Goal: Information Seeking & Learning: Learn about a topic

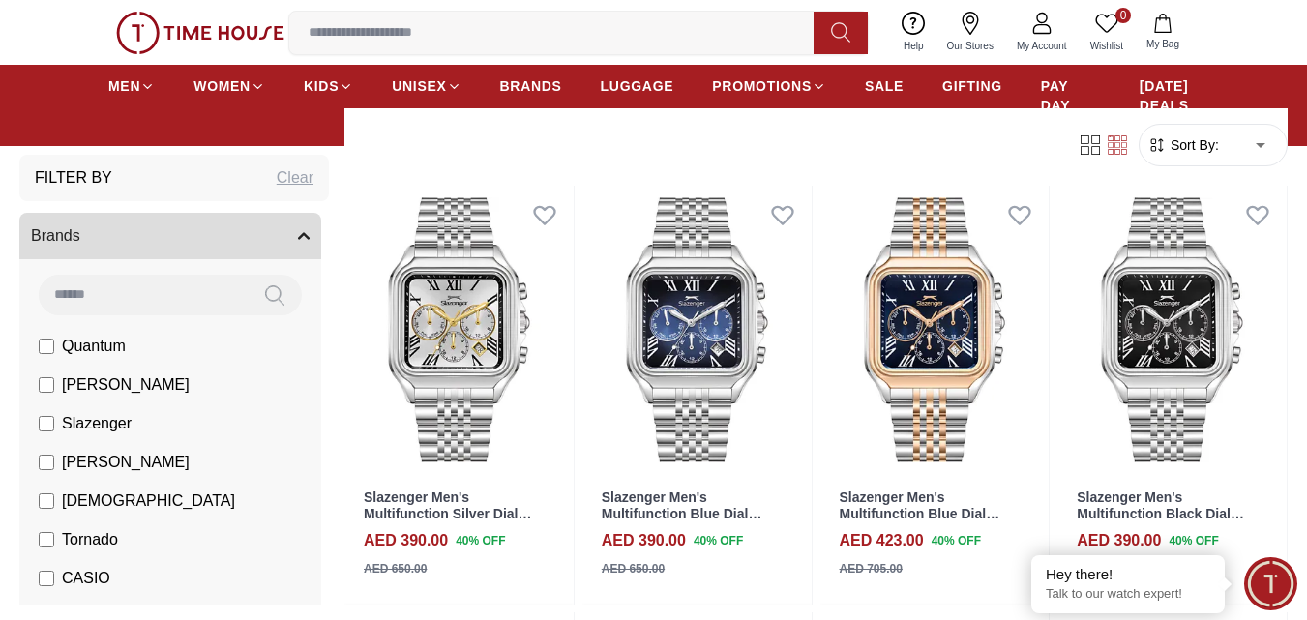
scroll to position [1838, 0]
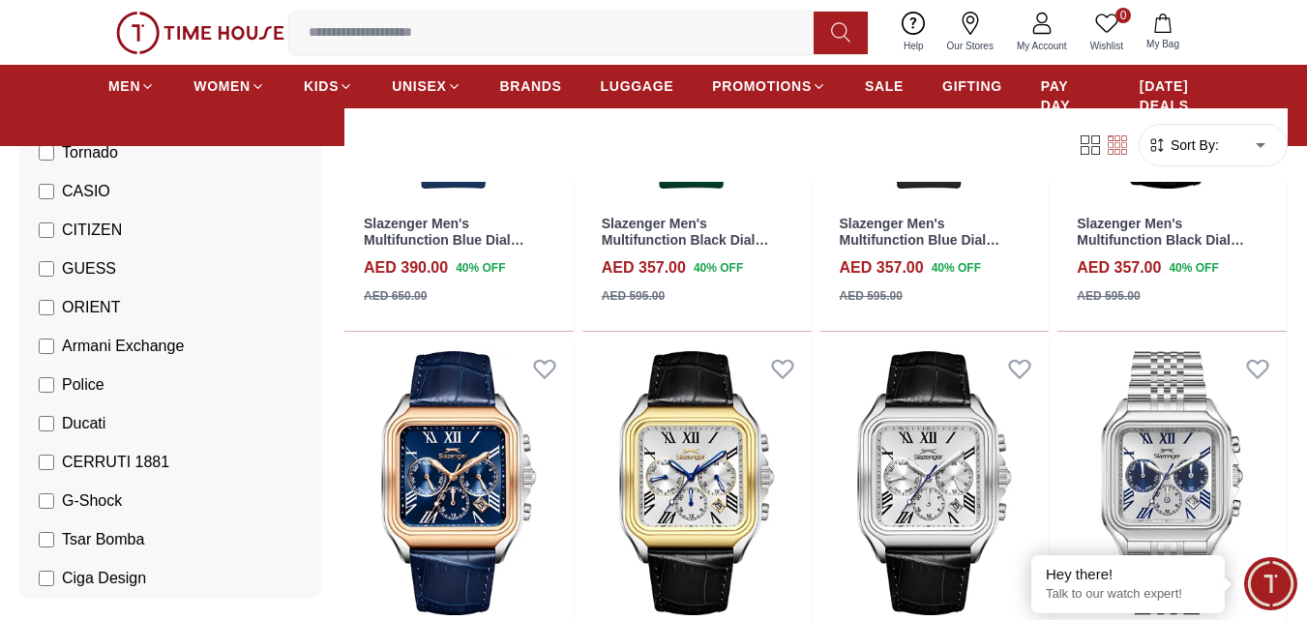
scroll to position [290, 0]
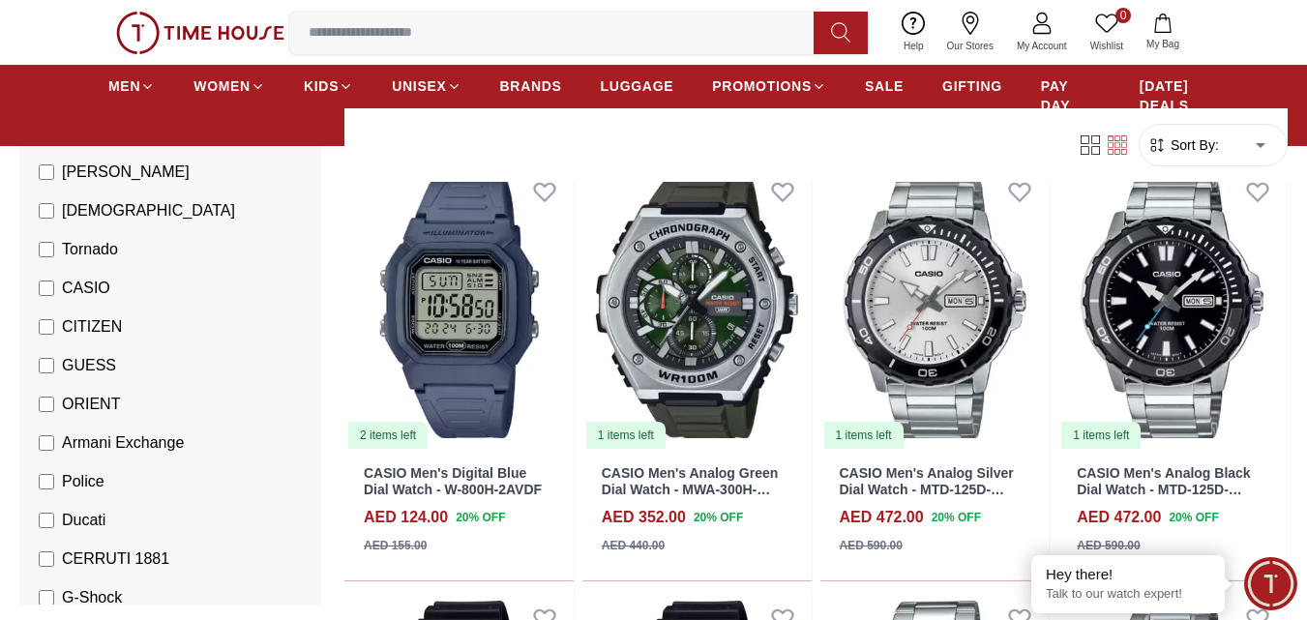
scroll to position [1064, 0]
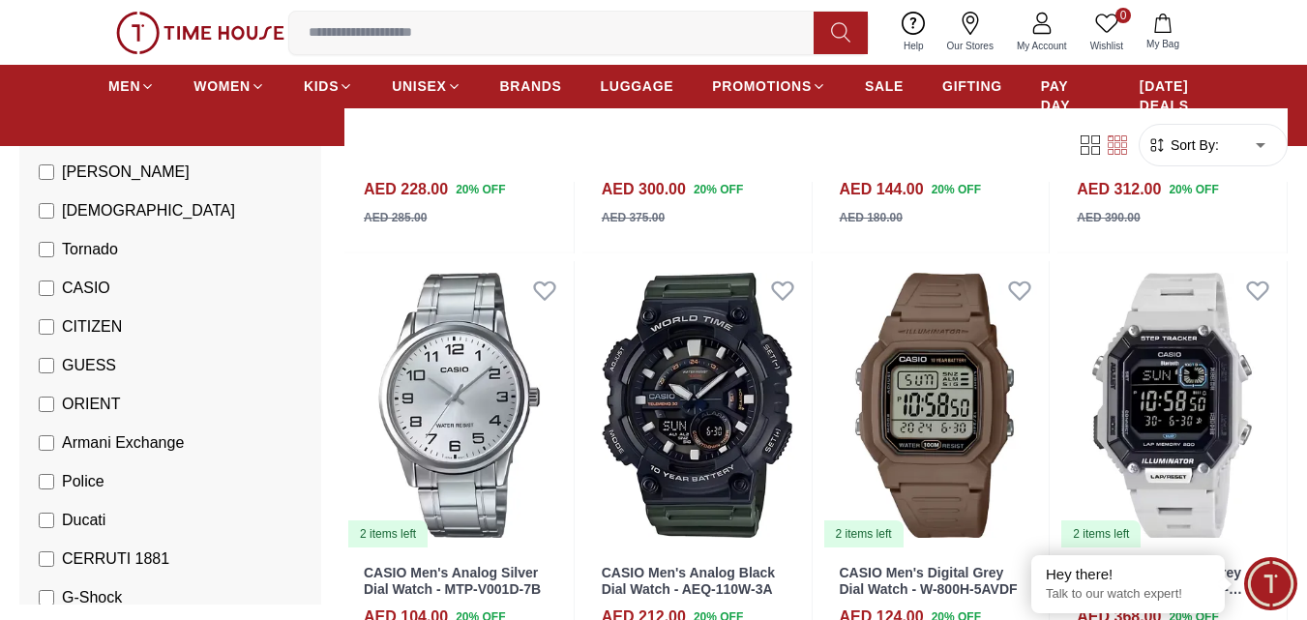
scroll to position [3192, 0]
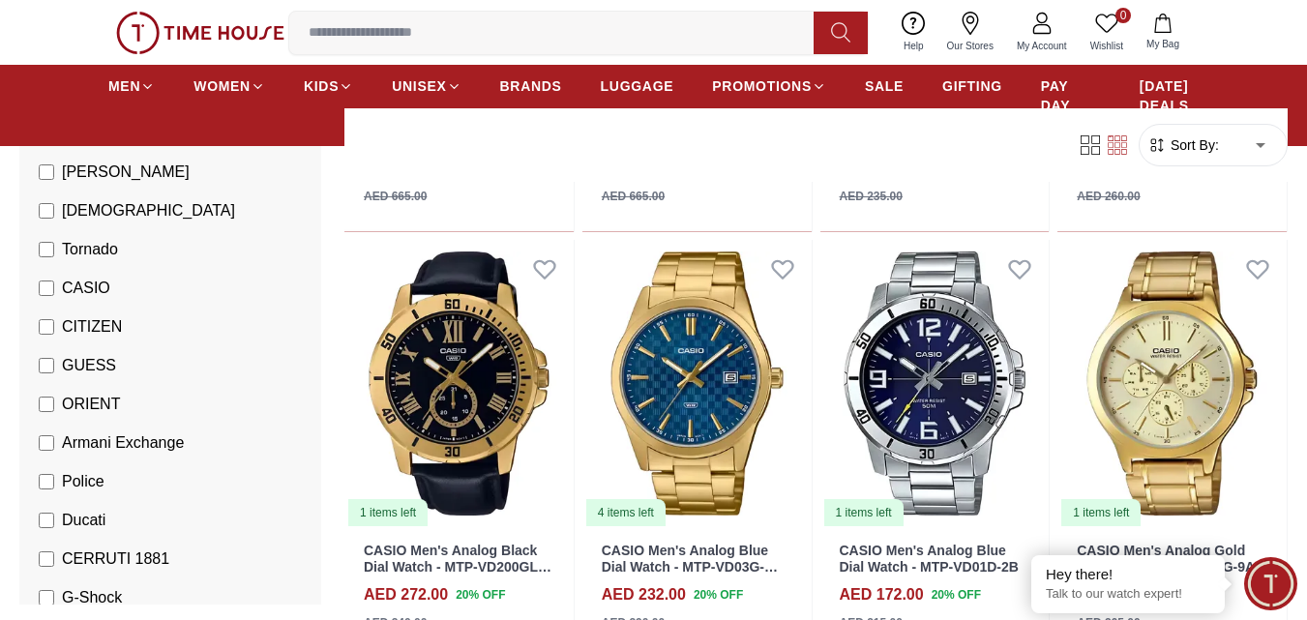
scroll to position [6093, 0]
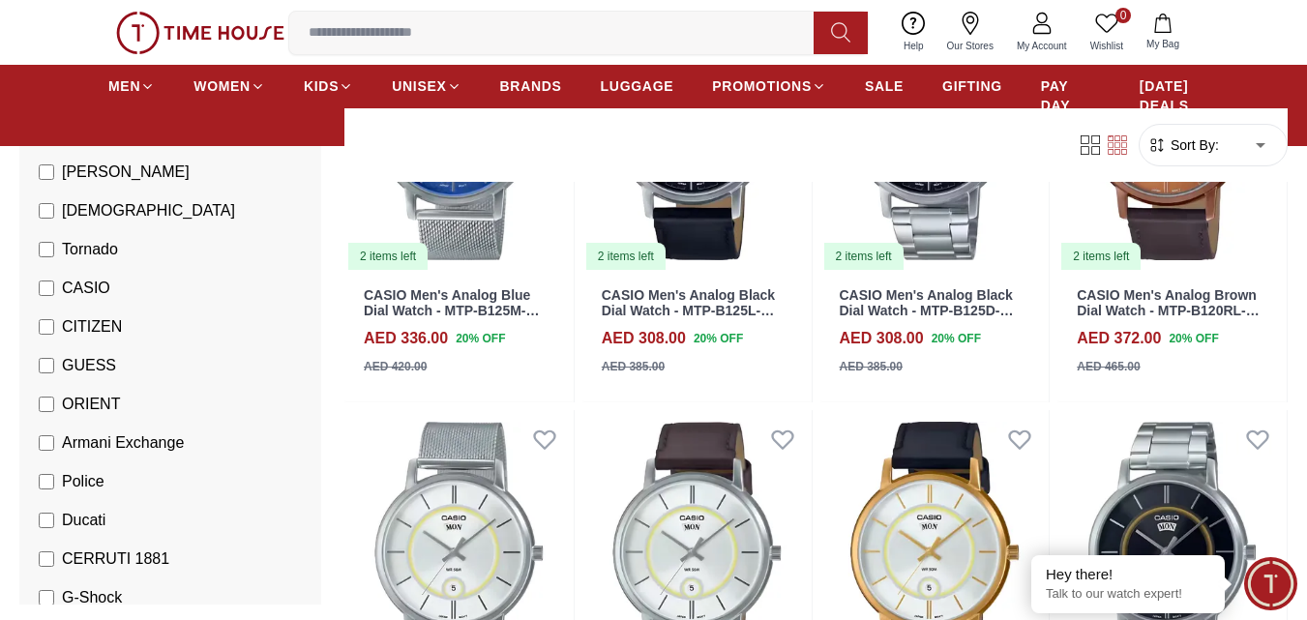
scroll to position [8317, 0]
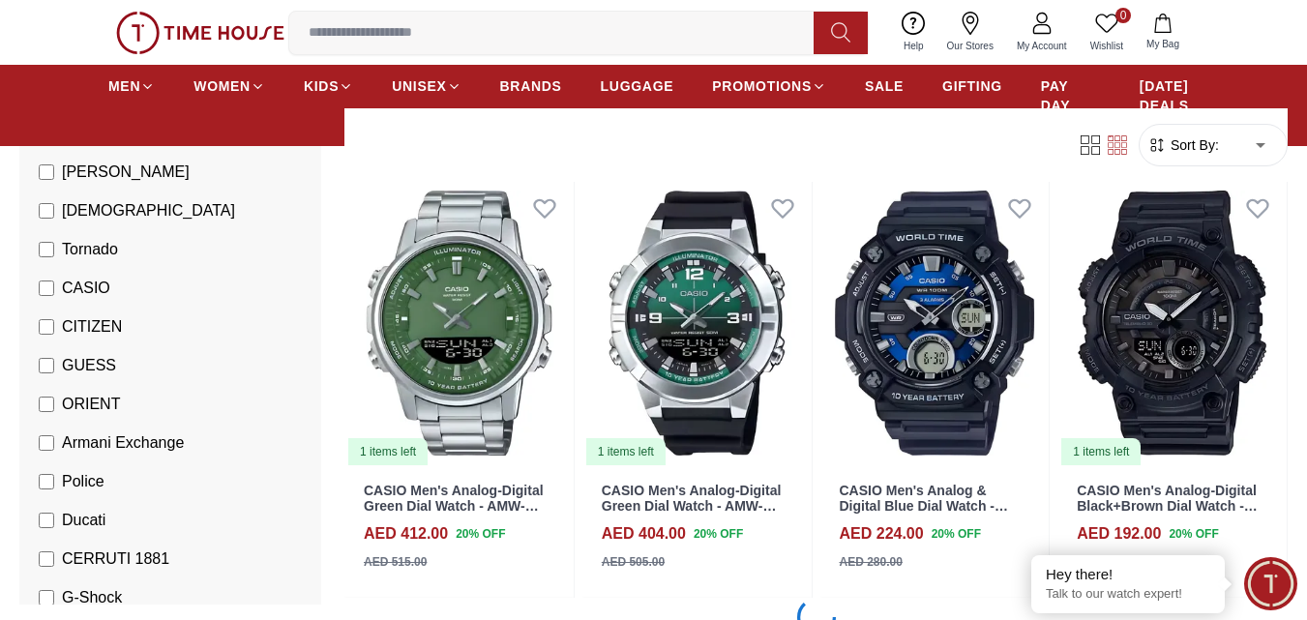
scroll to position [10445, 0]
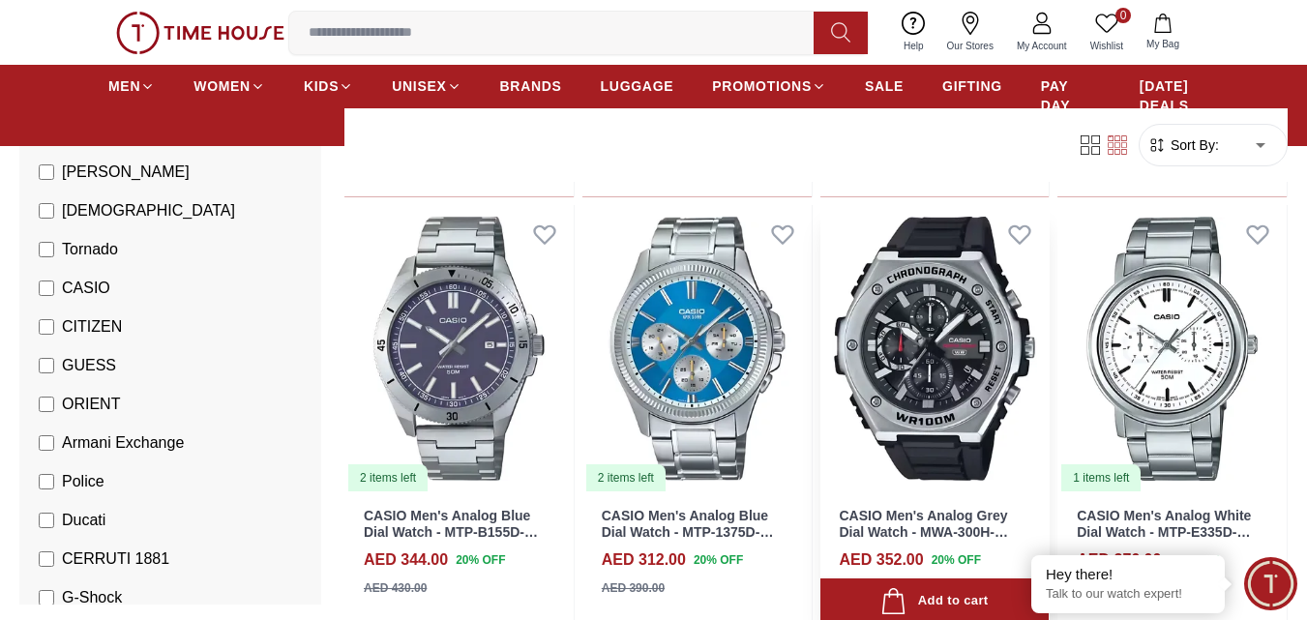
scroll to position [12573, 0]
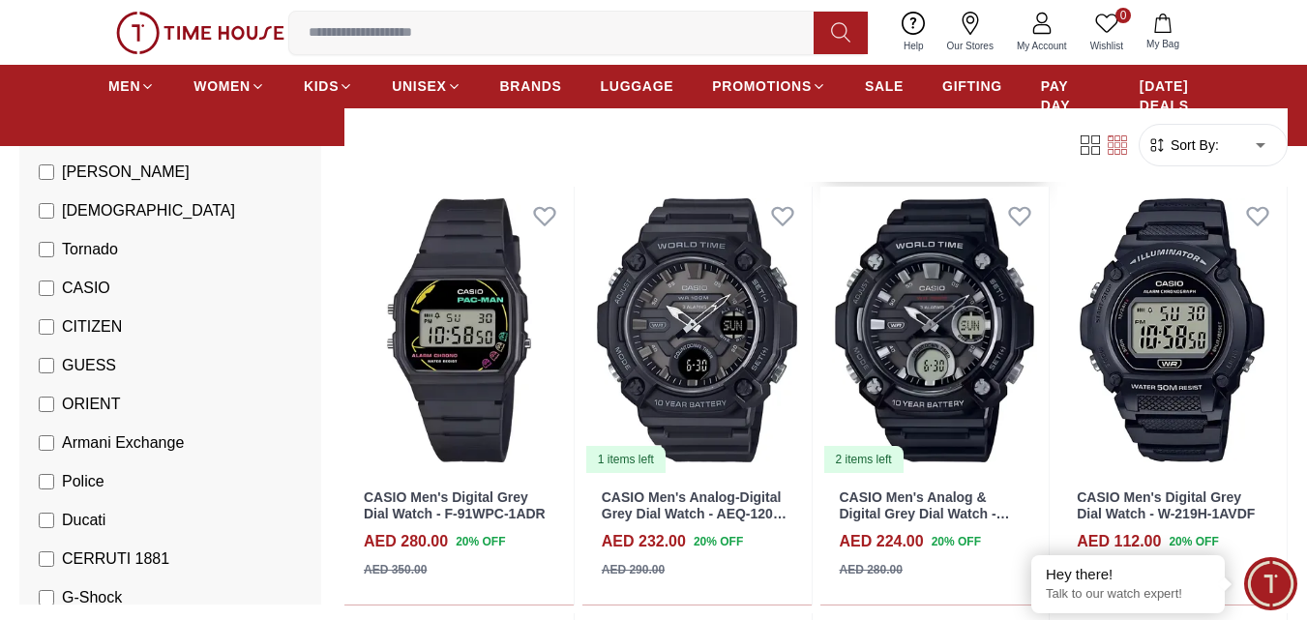
scroll to position [13830, 0]
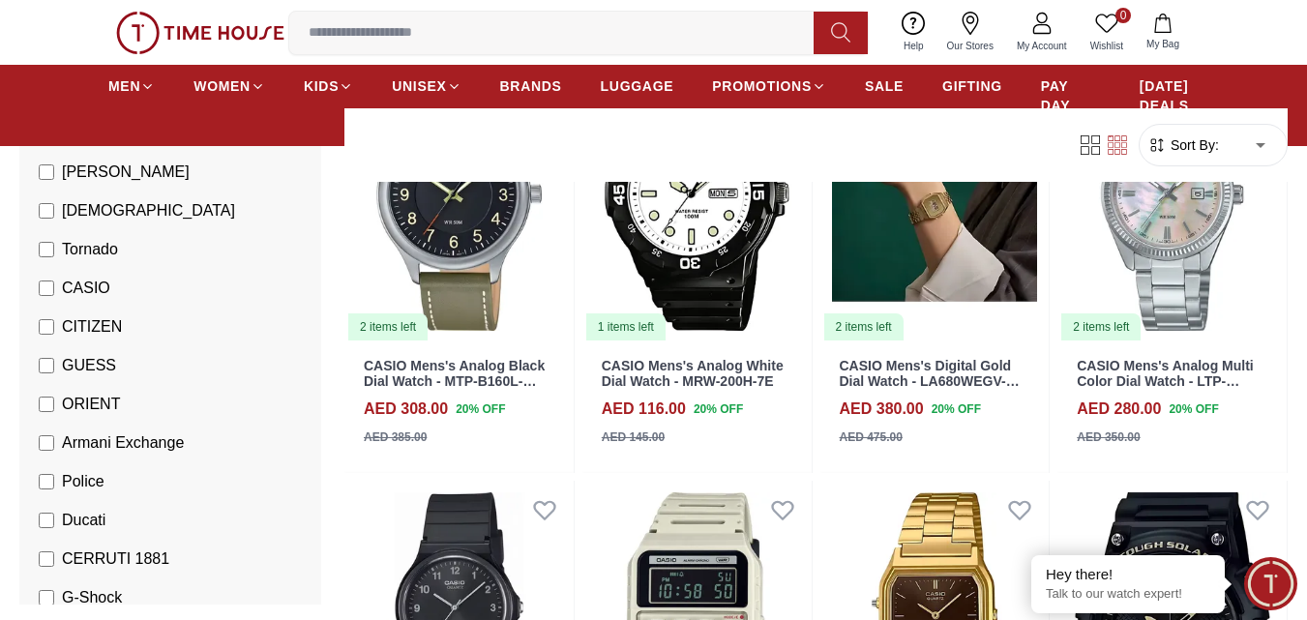
scroll to position [15958, 0]
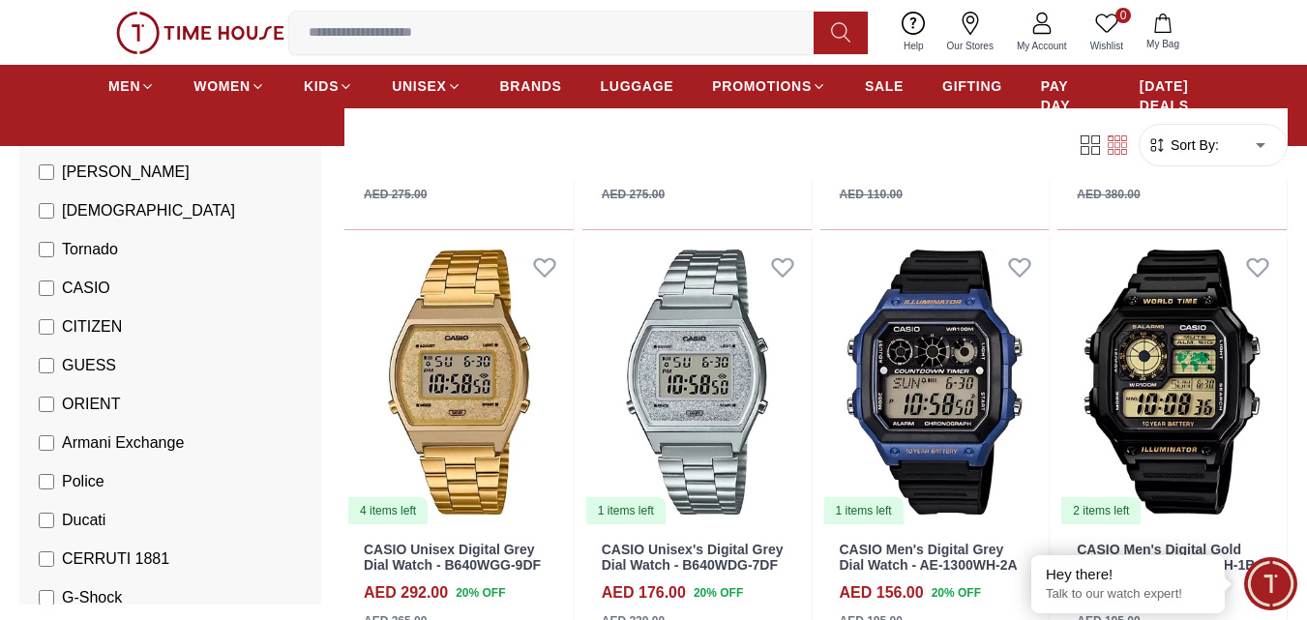
scroll to position [18859, 0]
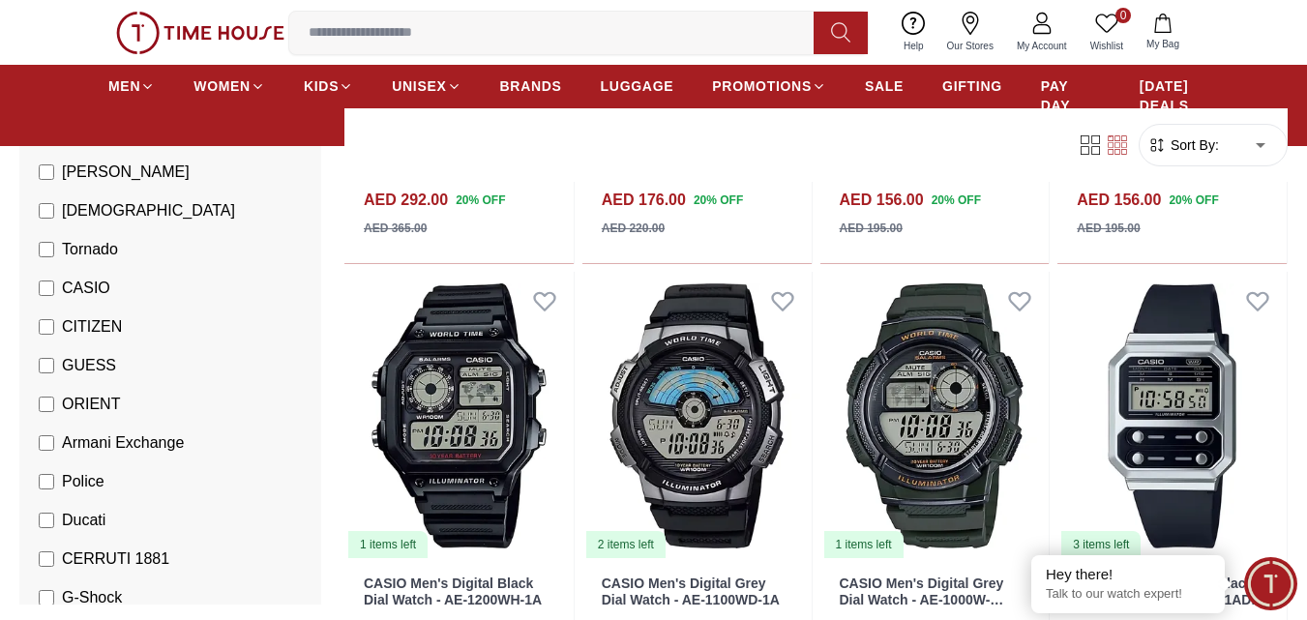
scroll to position [19246, 0]
